Goal: Transaction & Acquisition: Purchase product/service

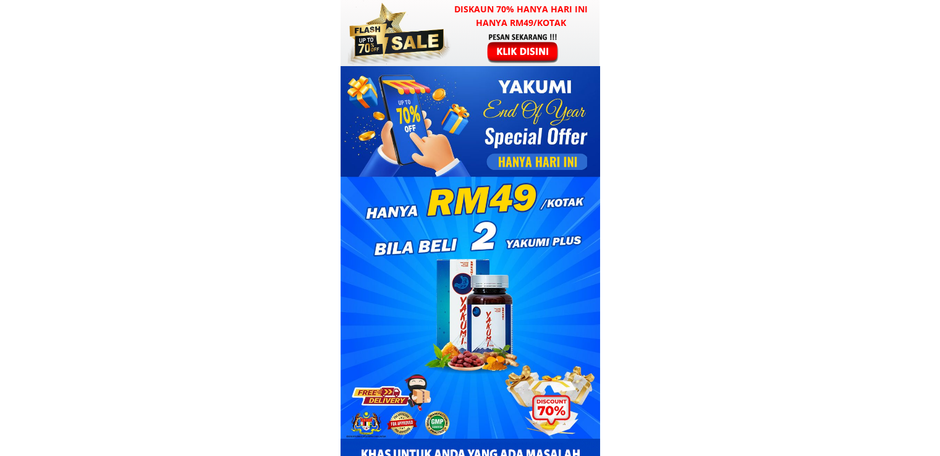
click at [519, 71] on div at bounding box center [469, 199] width 259 height 267
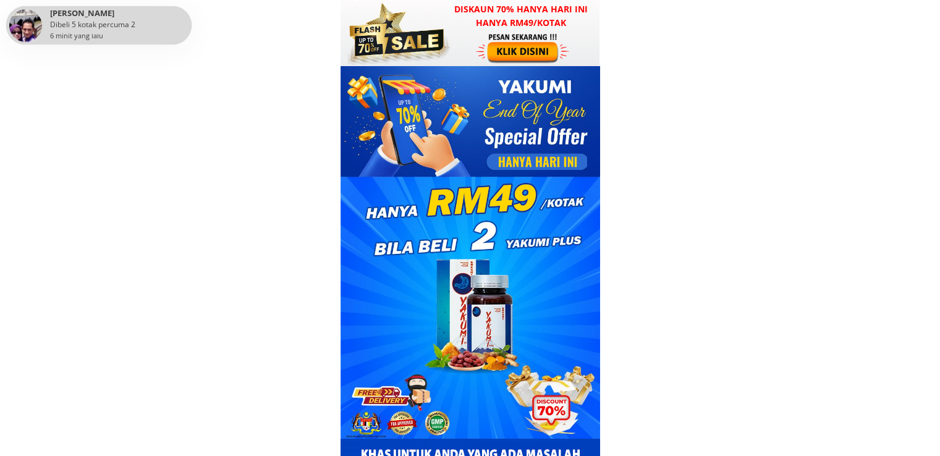
click at [535, 46] on div at bounding box center [524, 48] width 96 height 32
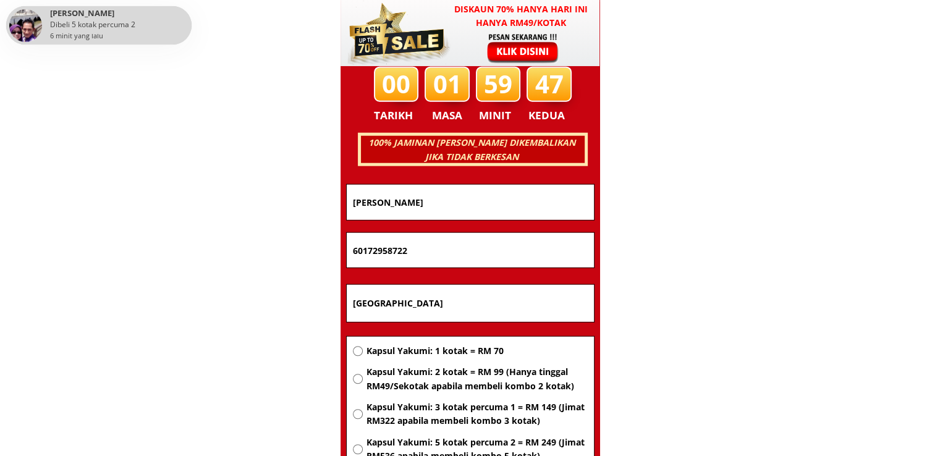
scroll to position [7915, 0]
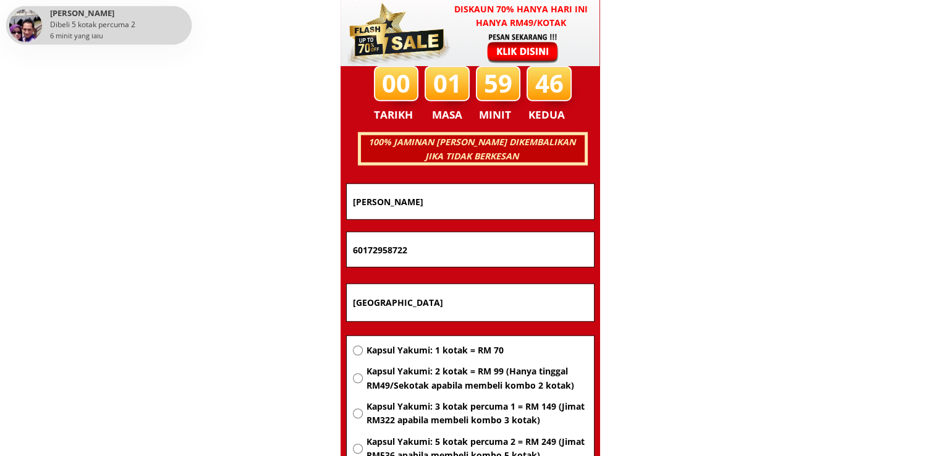
drag, startPoint x: 455, startPoint y: 305, endPoint x: 235, endPoint y: 300, distance: 220.0
paste input "02-07 block 21 taman kenanga 21"
type input "02-07 block 21 taman kenanga 21"
drag, startPoint x: 484, startPoint y: 242, endPoint x: 172, endPoint y: 241, distance: 312.6
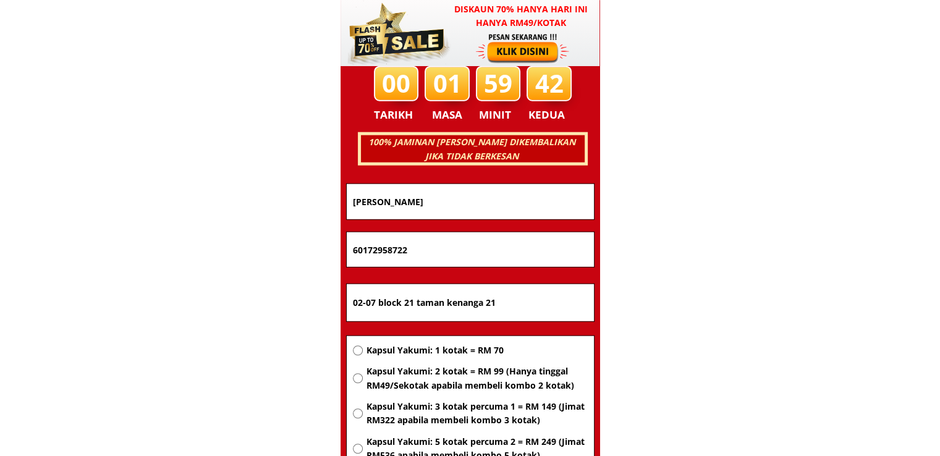
paste input "[PHONE_NUMBER]"
click at [392, 251] on input "[PHONE_NUMBER]" at bounding box center [470, 249] width 241 height 35
click at [369, 250] on input "011-11261453" at bounding box center [470, 249] width 241 height 35
type input "01111261453"
drag, startPoint x: 481, startPoint y: 203, endPoint x: 224, endPoint y: 198, distance: 257.6
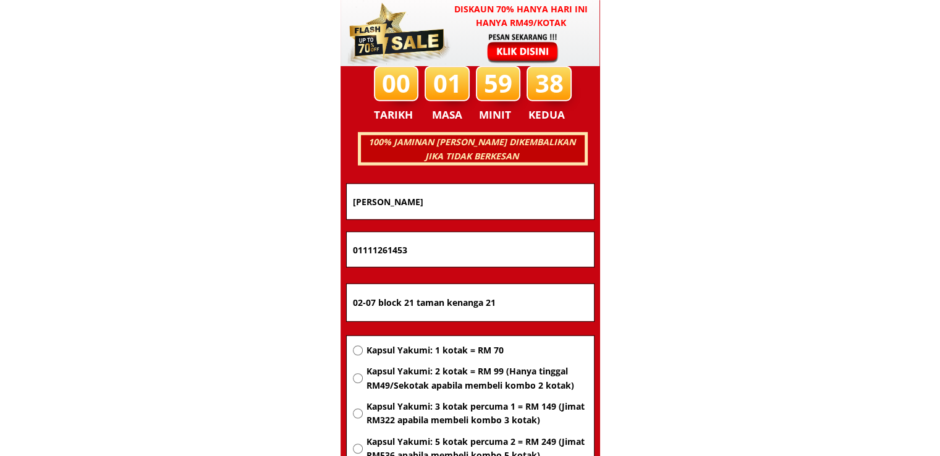
paste input "[PERSON_NAME]"
type input "[PERSON_NAME]"
click at [415, 375] on span "Kapsul Yakumi: 2 kotak = RM 99 (Hanya tinggal RM49/Sekotak apabila membeli komb…" at bounding box center [476, 378] width 221 height 28
radio input "true"
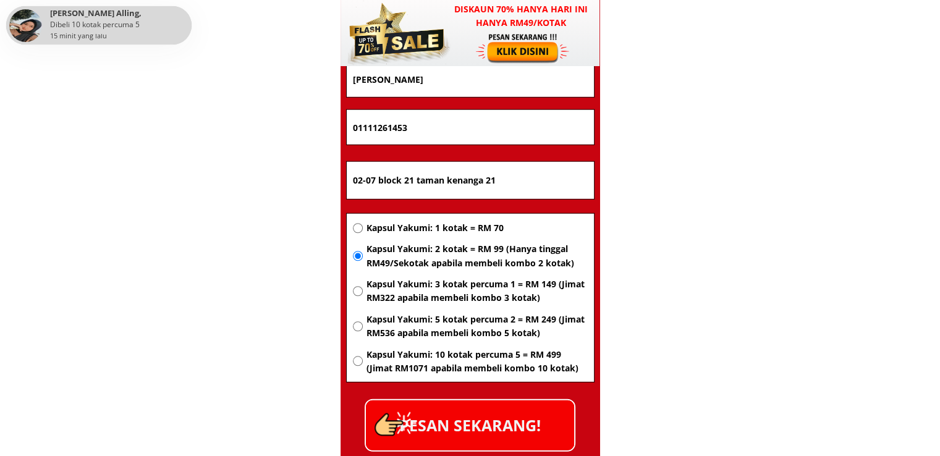
scroll to position [8039, 0]
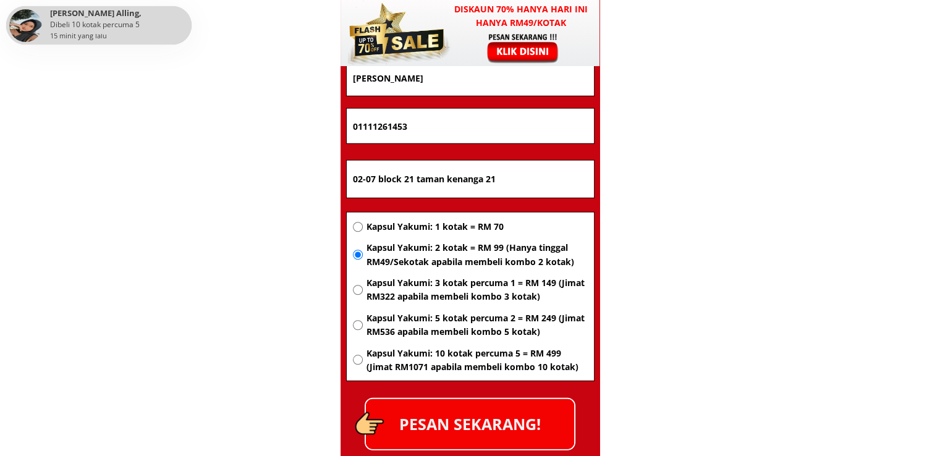
click at [522, 411] on p "PESAN SEKARANG!" at bounding box center [470, 424] width 208 height 50
